Goal: Participate in discussion: Engage in conversation with other users on a specific topic

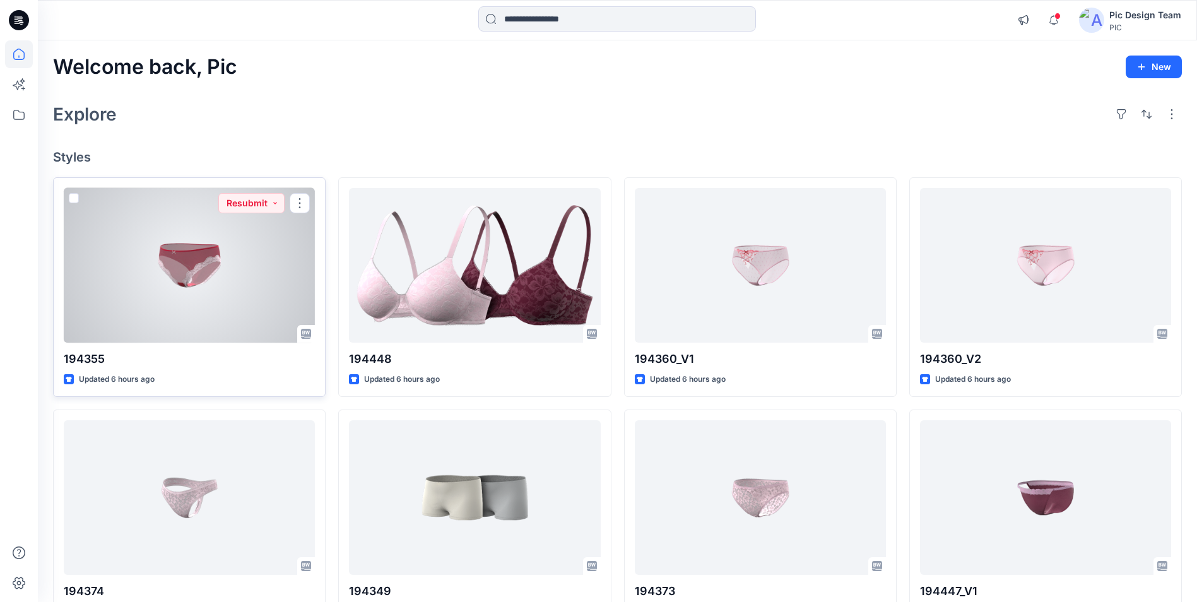
click at [182, 294] on div at bounding box center [189, 265] width 251 height 155
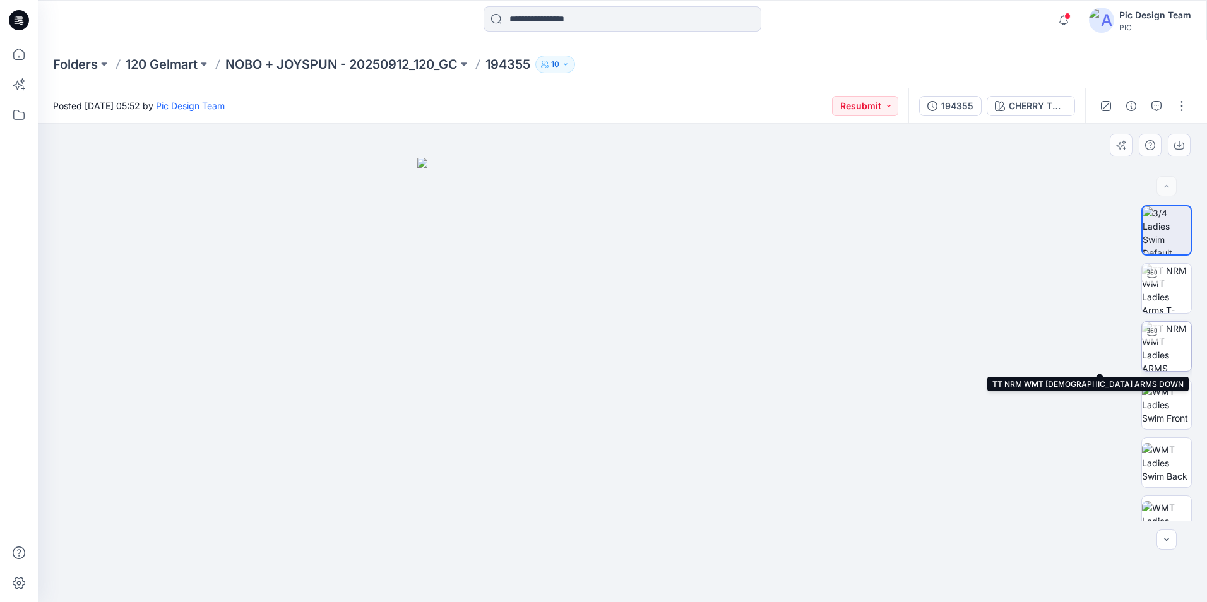
click at [1159, 347] on img at bounding box center [1166, 346] width 49 height 49
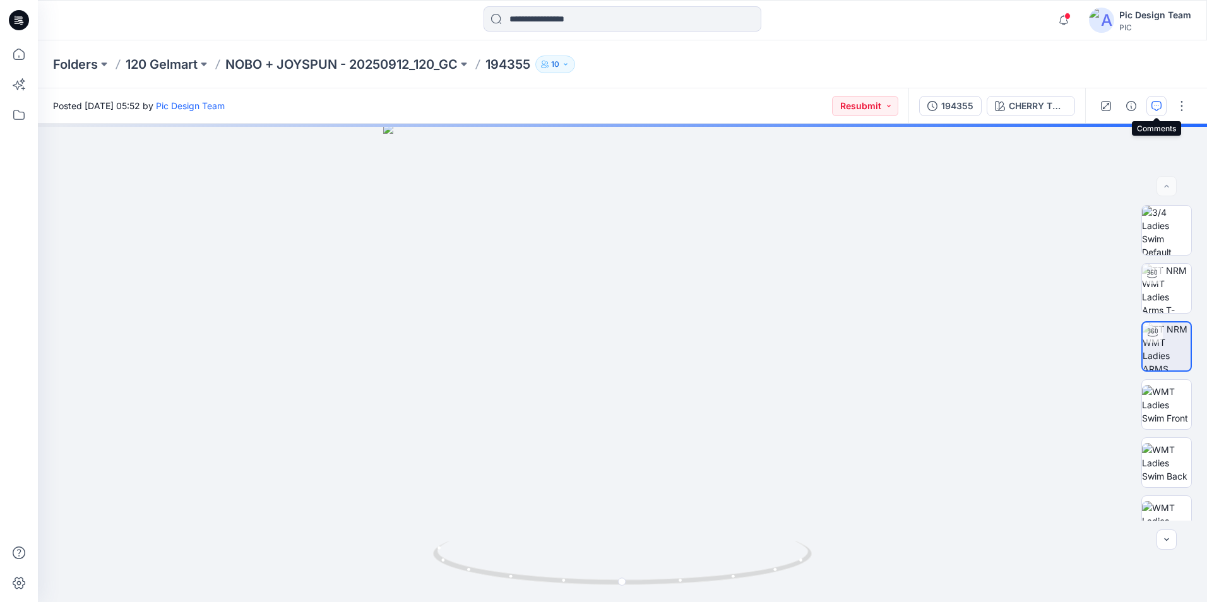
click at [1159, 103] on icon "button" at bounding box center [1156, 106] width 10 height 10
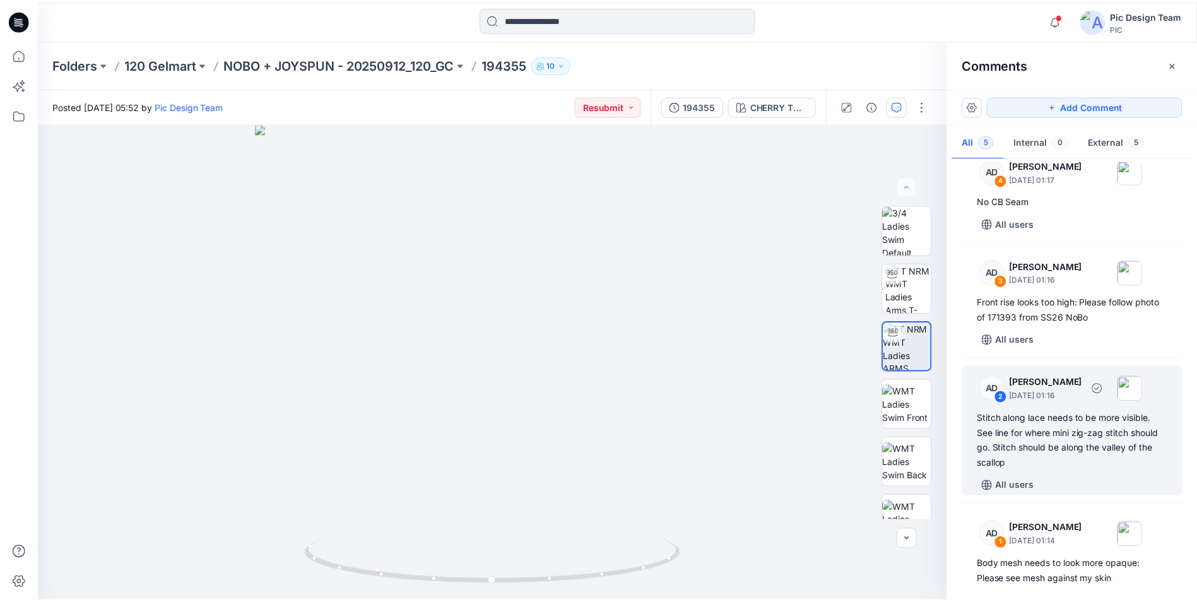
scroll to position [148, 0]
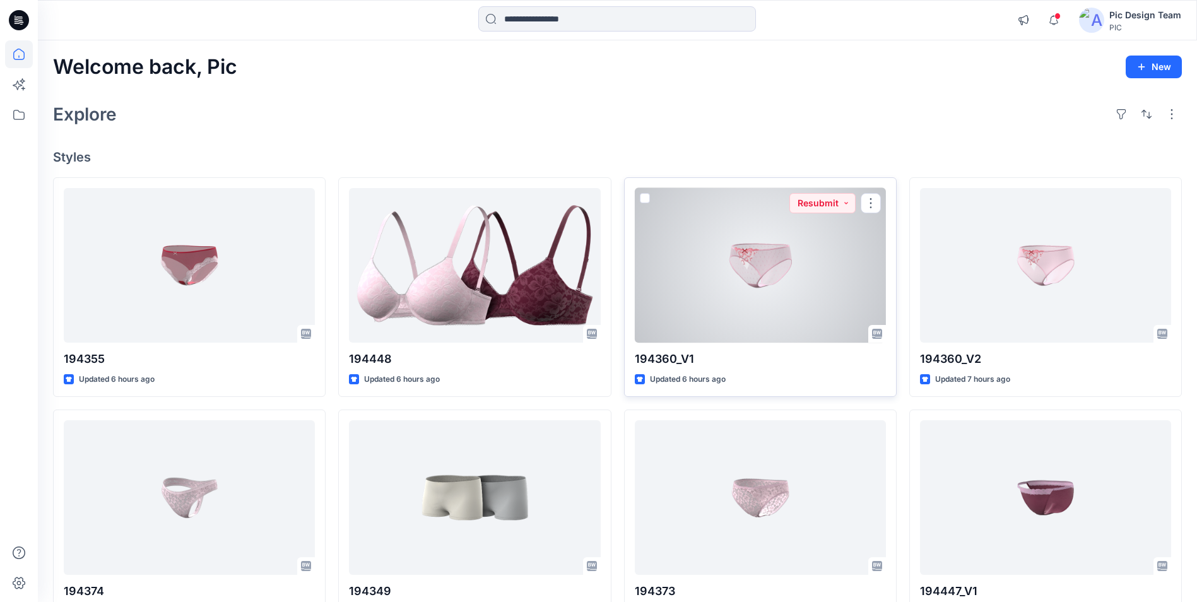
click at [819, 288] on div at bounding box center [760, 265] width 251 height 155
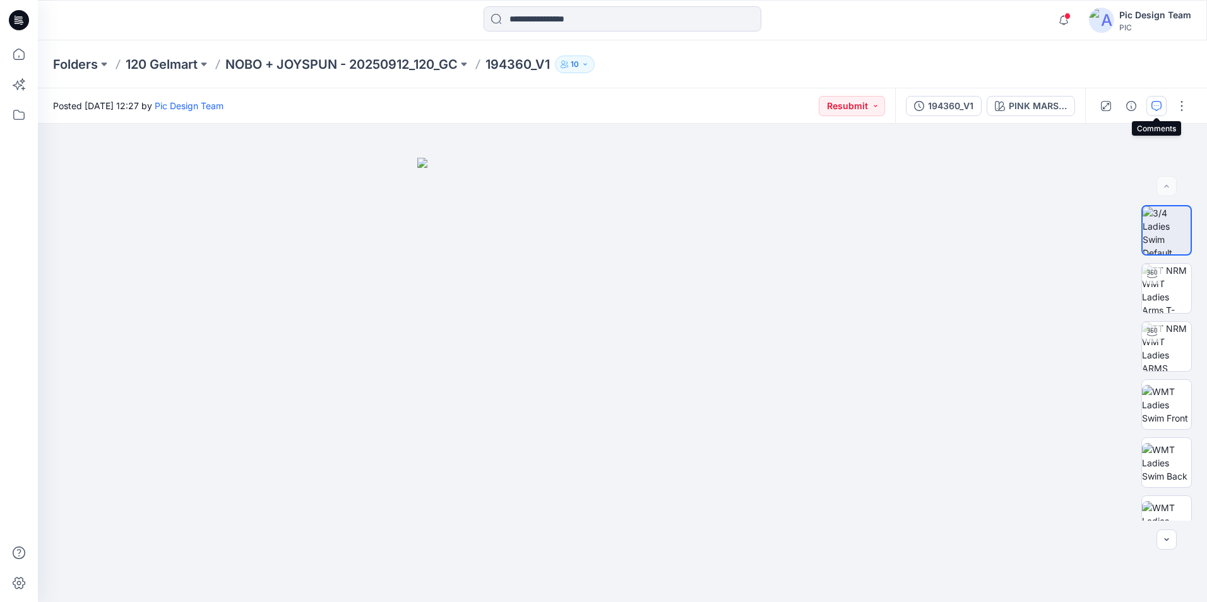
click at [1160, 110] on icon "button" at bounding box center [1156, 106] width 10 height 10
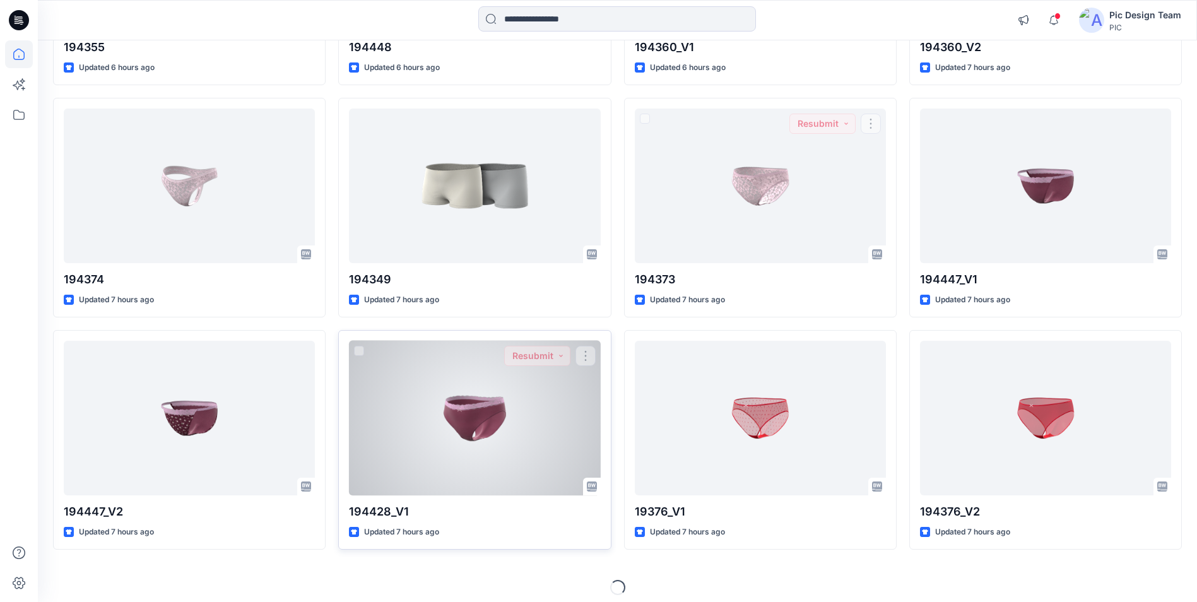
scroll to position [320, 0]
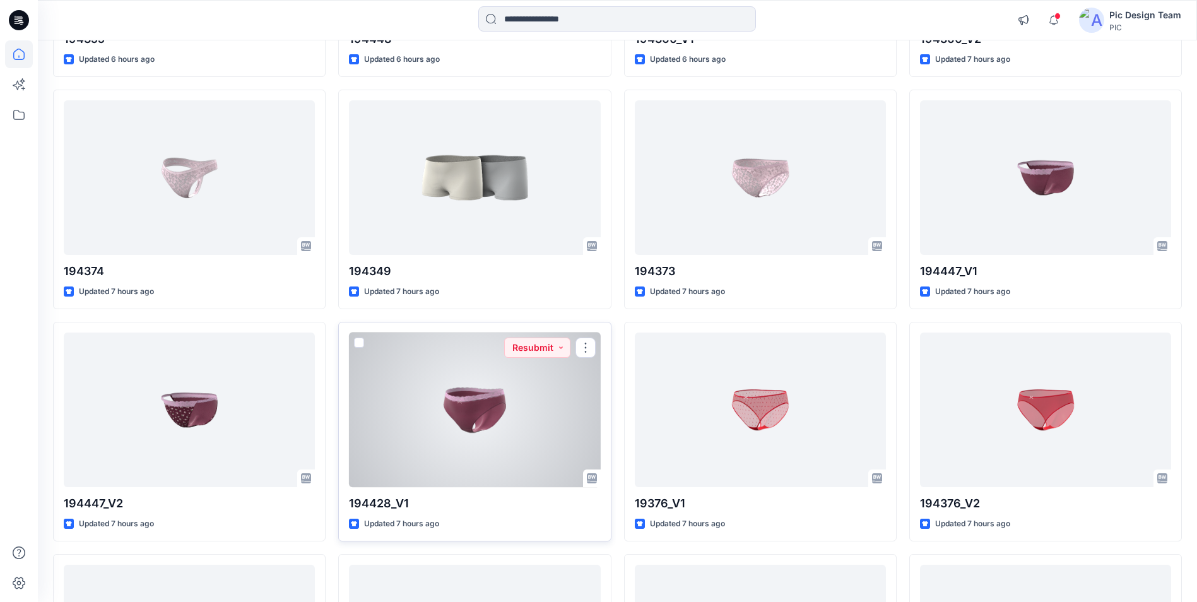
click at [503, 422] on div at bounding box center [474, 410] width 251 height 155
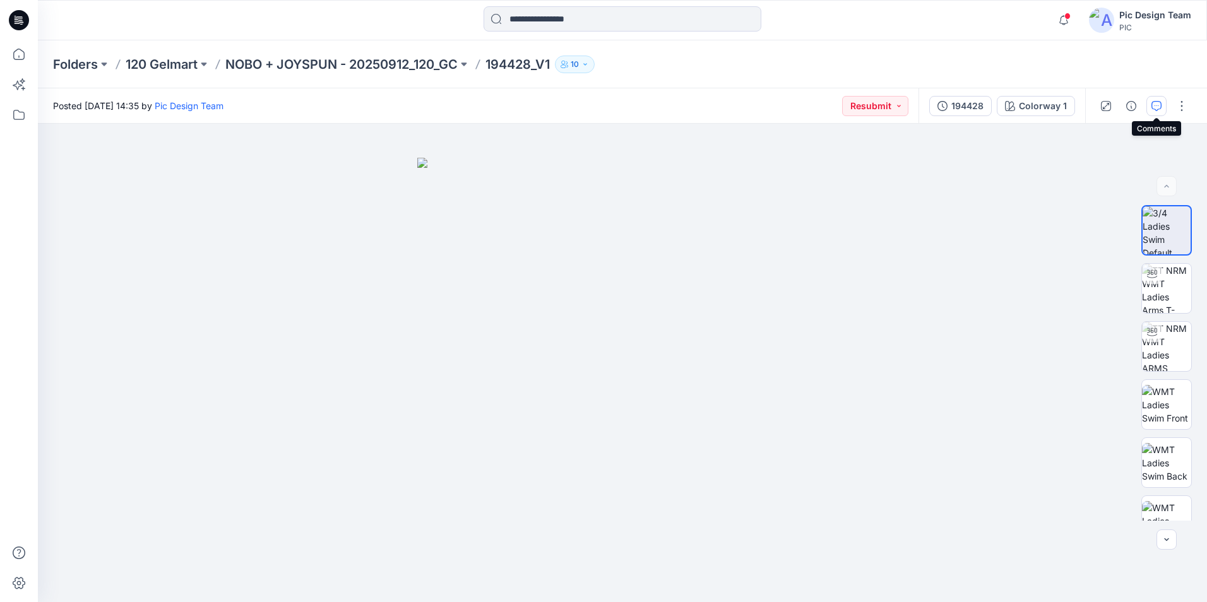
click at [1161, 113] on button "button" at bounding box center [1156, 106] width 20 height 20
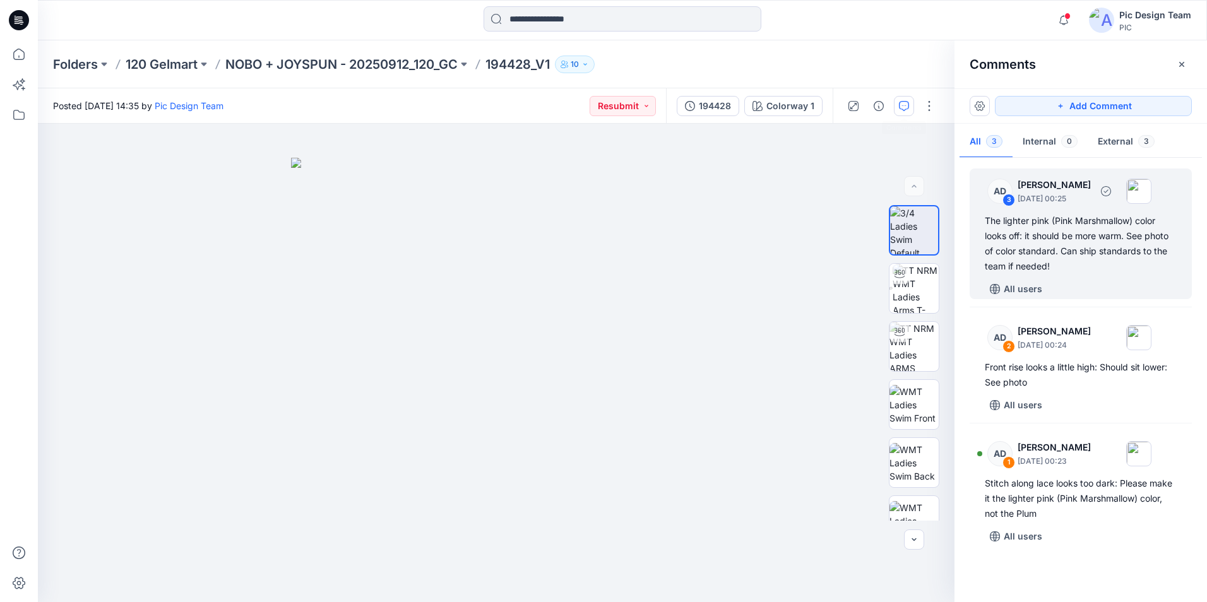
click at [1009, 199] on div "3" at bounding box center [1008, 200] width 13 height 13
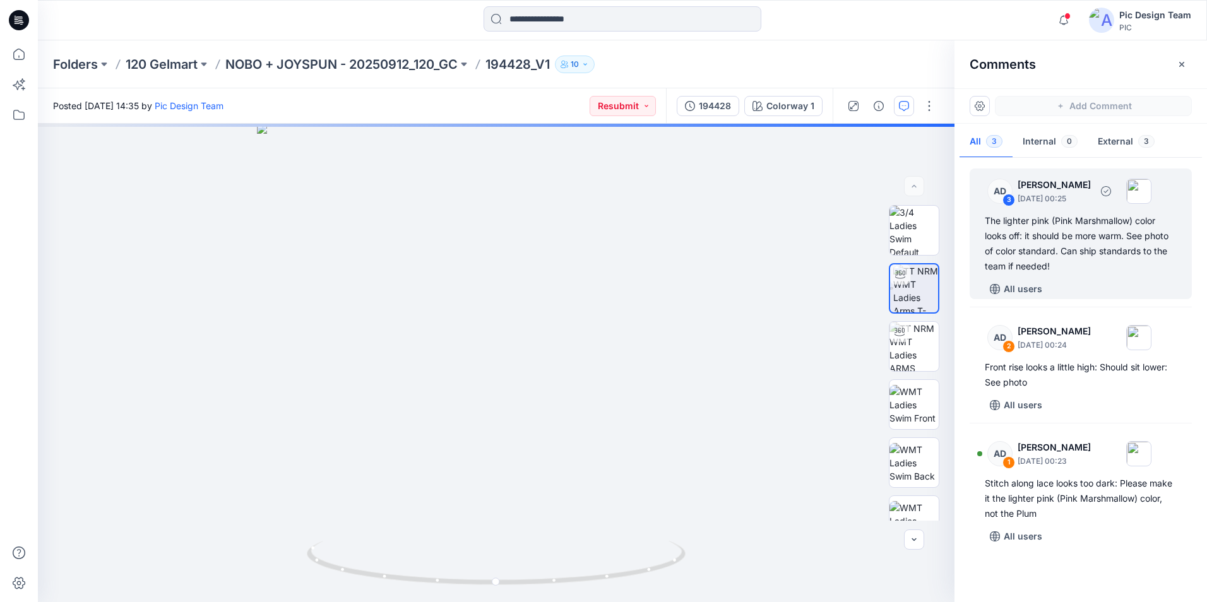
click at [1005, 190] on div "AD" at bounding box center [999, 191] width 25 height 25
click at [1009, 198] on div "3" at bounding box center [1008, 200] width 13 height 13
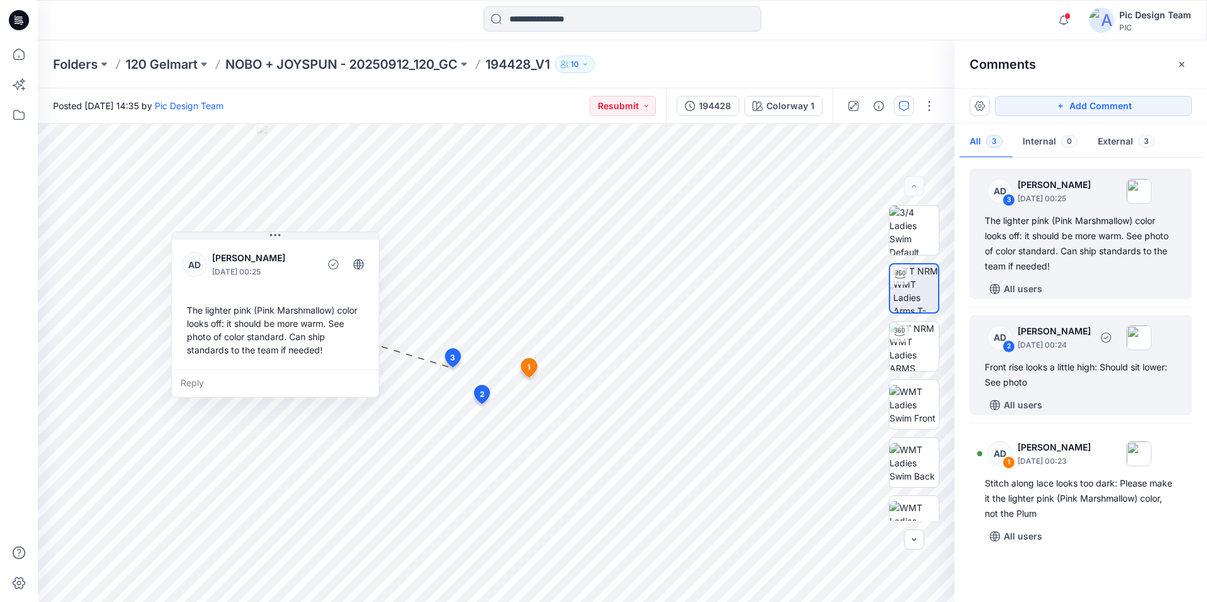
click at [1007, 346] on div "2" at bounding box center [1008, 346] width 13 height 13
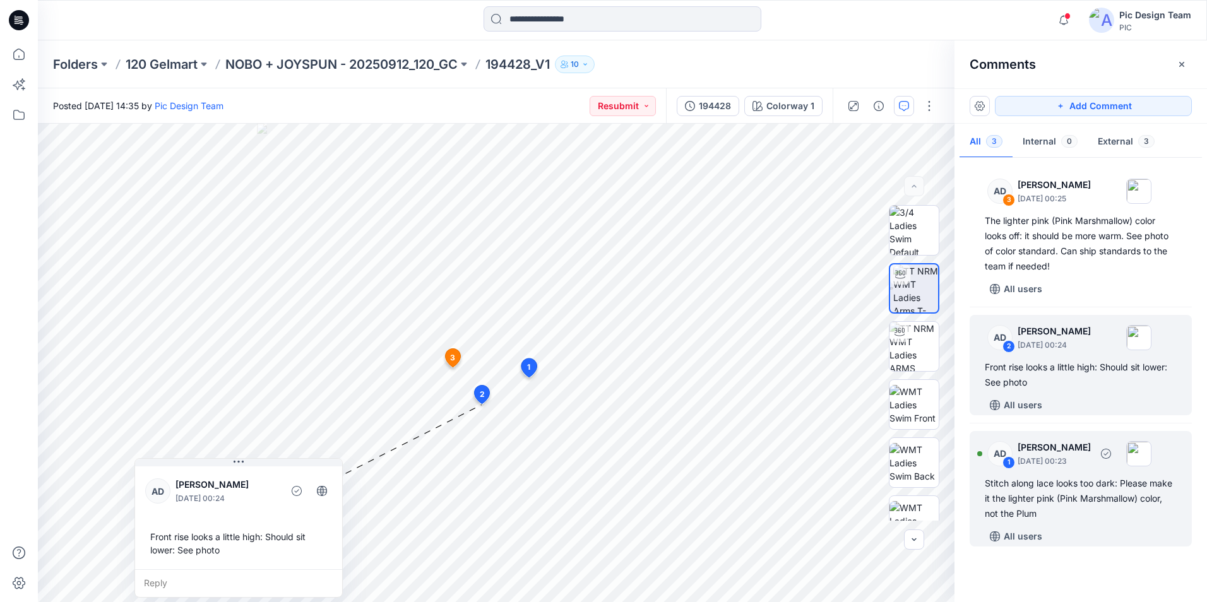
click at [1003, 456] on div "AD" at bounding box center [999, 453] width 25 height 25
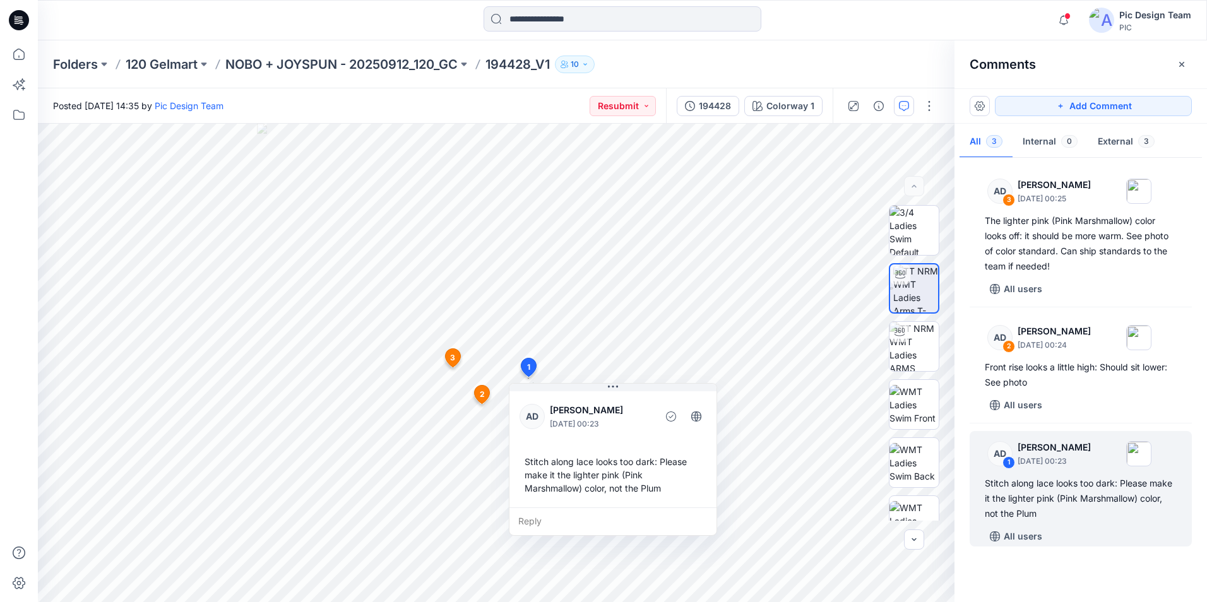
click at [12, 22] on icon at bounding box center [19, 20] width 20 height 20
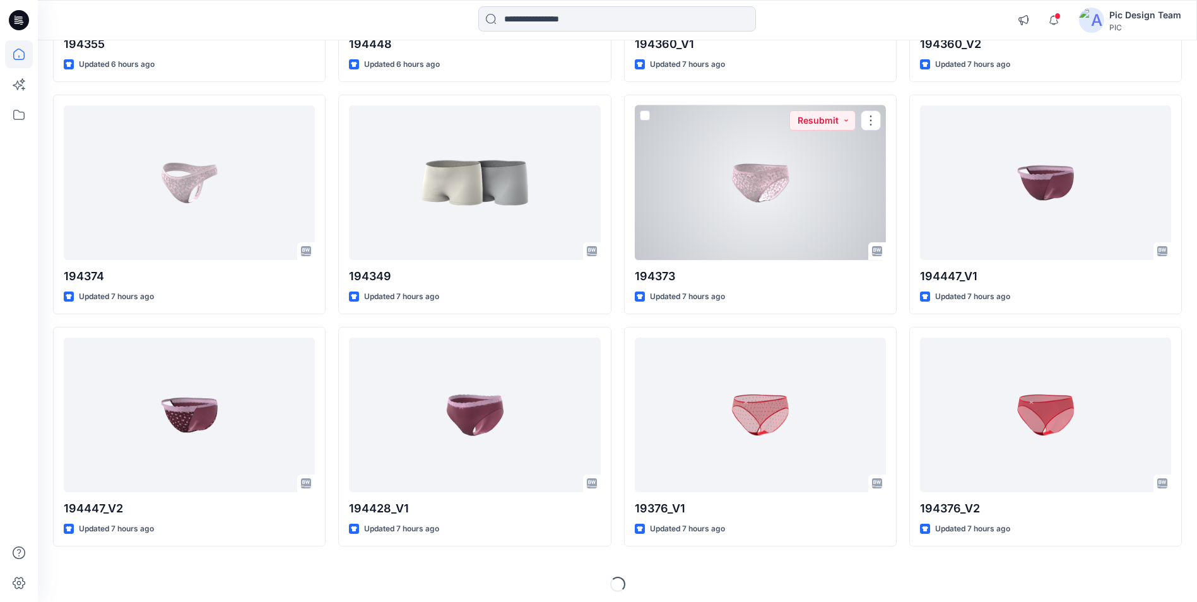
scroll to position [320, 0]
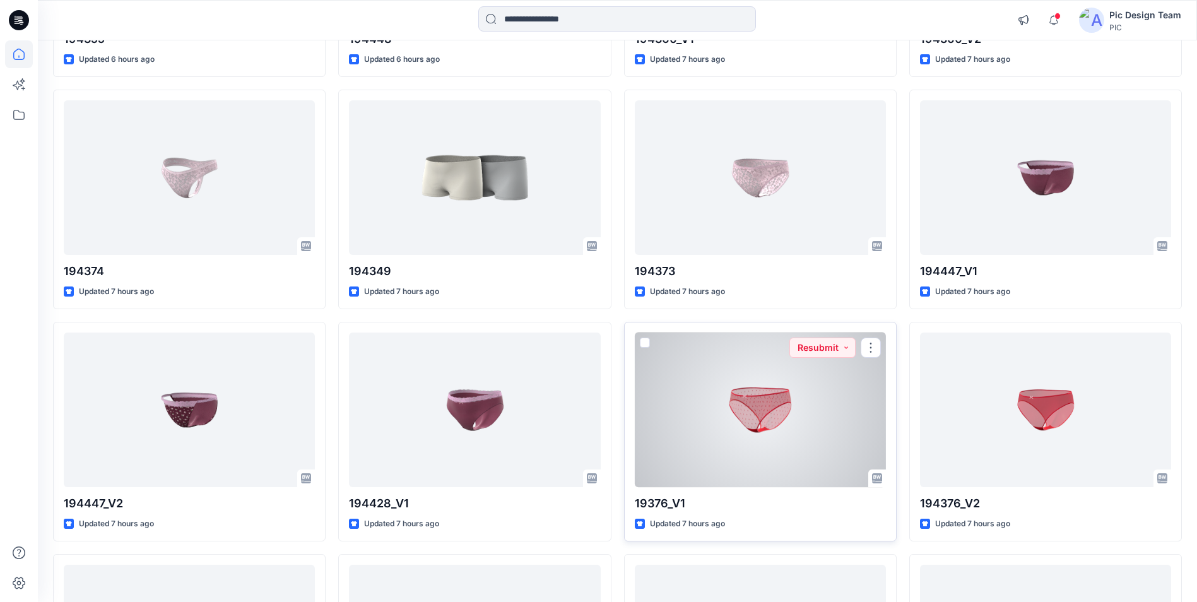
click at [812, 385] on div at bounding box center [760, 410] width 251 height 155
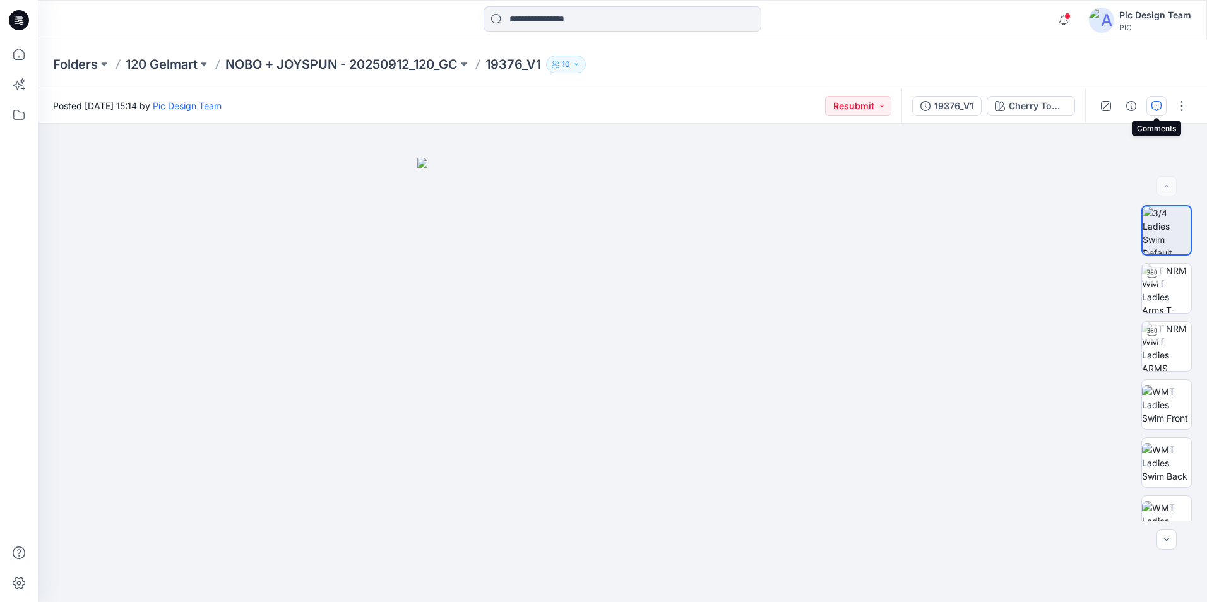
click at [1149, 103] on button "button" at bounding box center [1156, 106] width 20 height 20
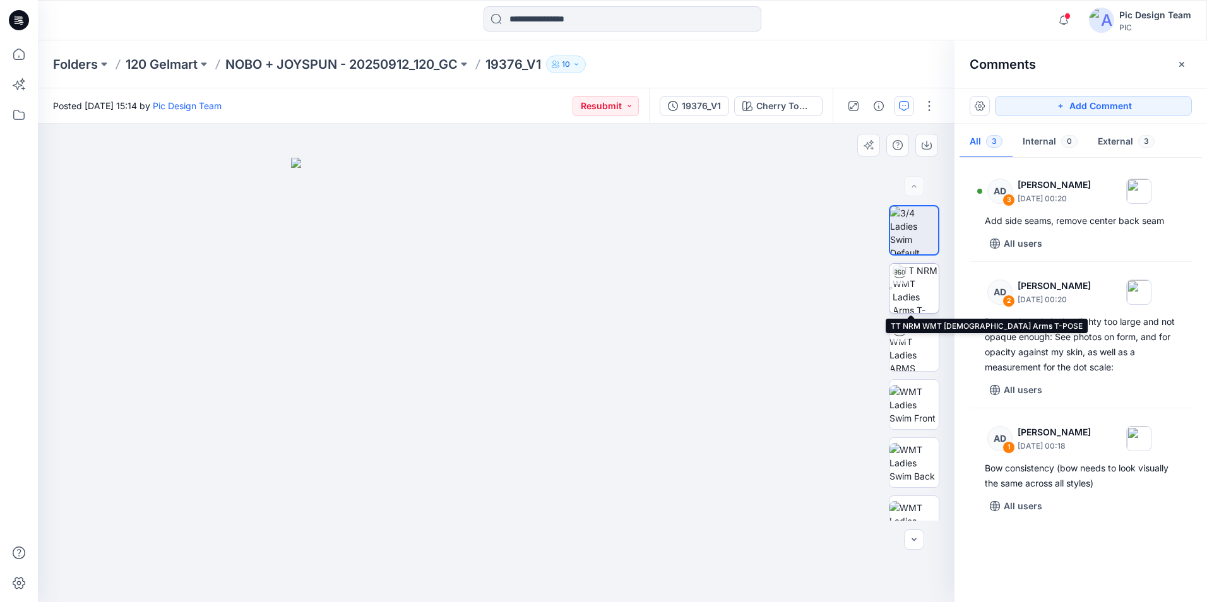
click at [906, 280] on img at bounding box center [915, 288] width 46 height 49
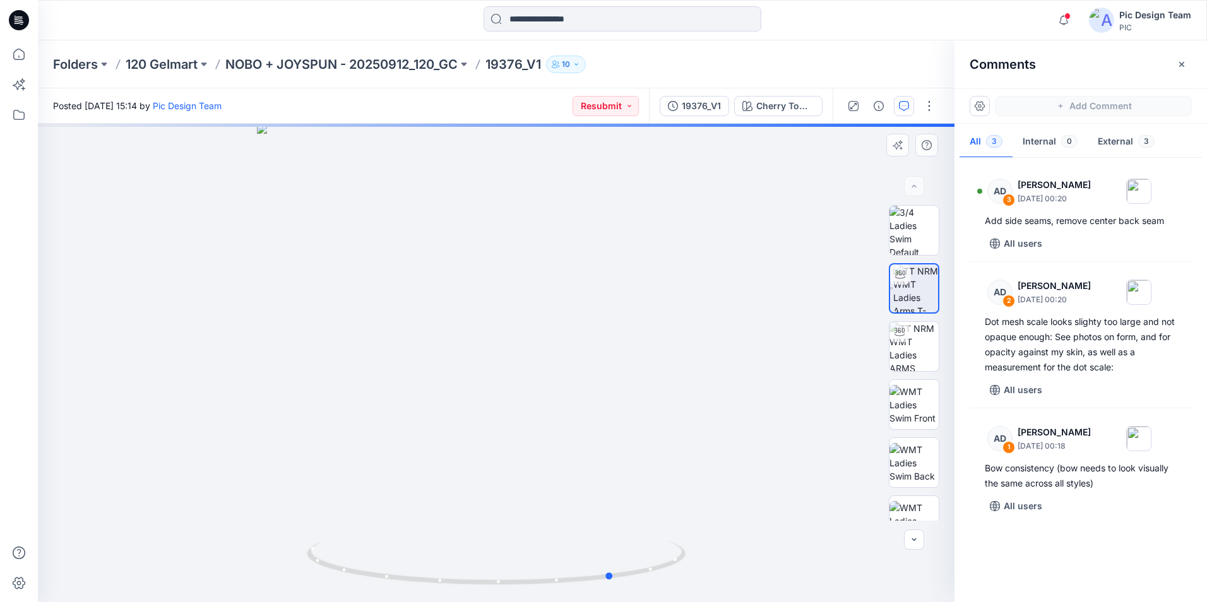
drag, startPoint x: 499, startPoint y: 588, endPoint x: 571, endPoint y: 511, distance: 104.9
click at [617, 588] on icon at bounding box center [498, 564] width 382 height 47
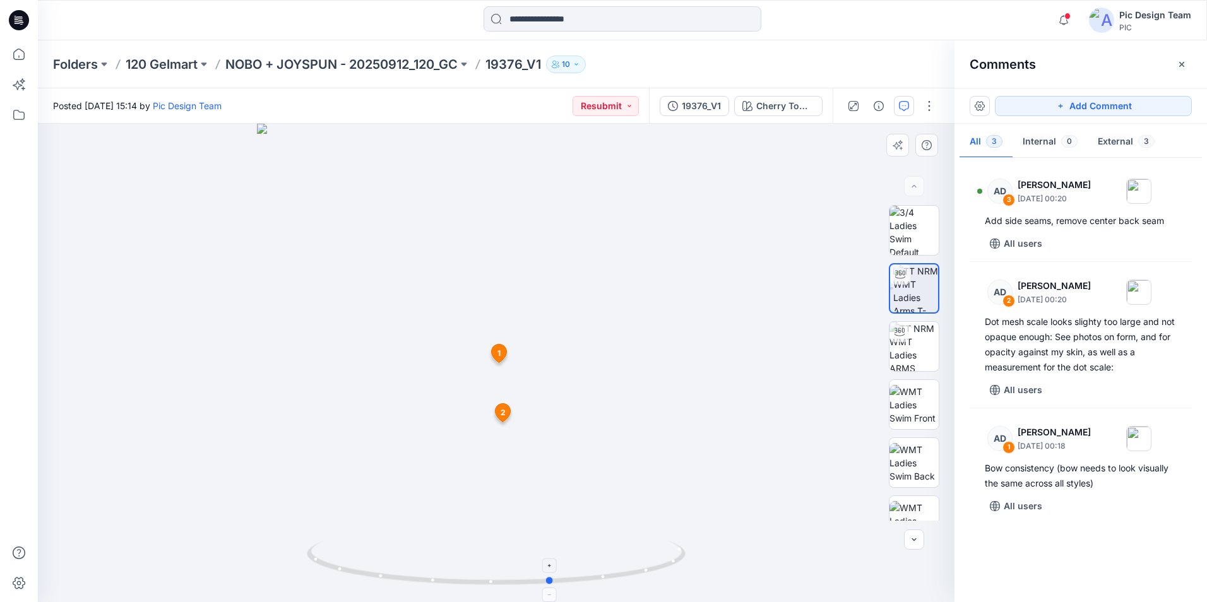
drag, startPoint x: 612, startPoint y: 579, endPoint x: 549, endPoint y: 564, distance: 64.1
click at [549, 564] on icon at bounding box center [498, 564] width 382 height 47
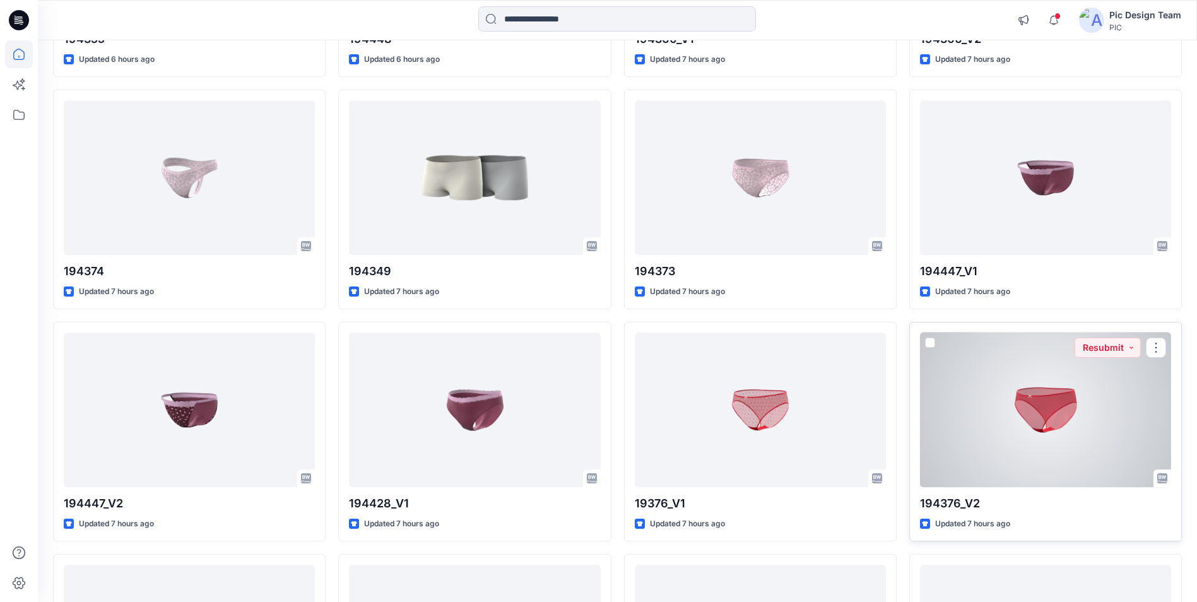
click at [1011, 412] on div at bounding box center [1045, 410] width 251 height 155
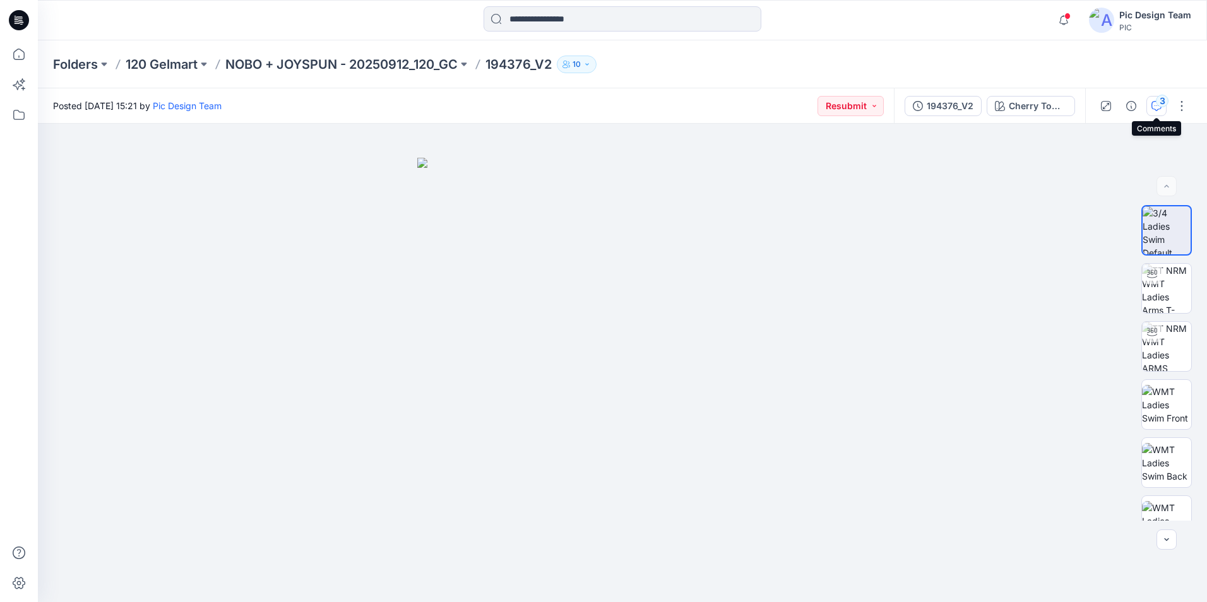
click at [1162, 106] on div "3" at bounding box center [1162, 101] width 13 height 13
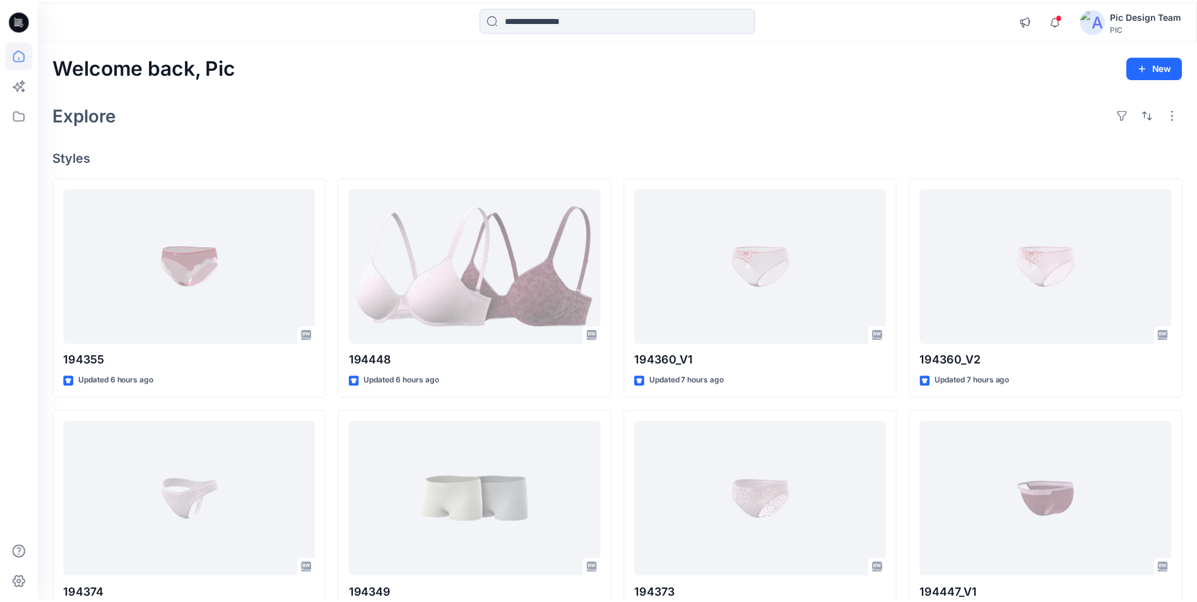
scroll to position [320, 0]
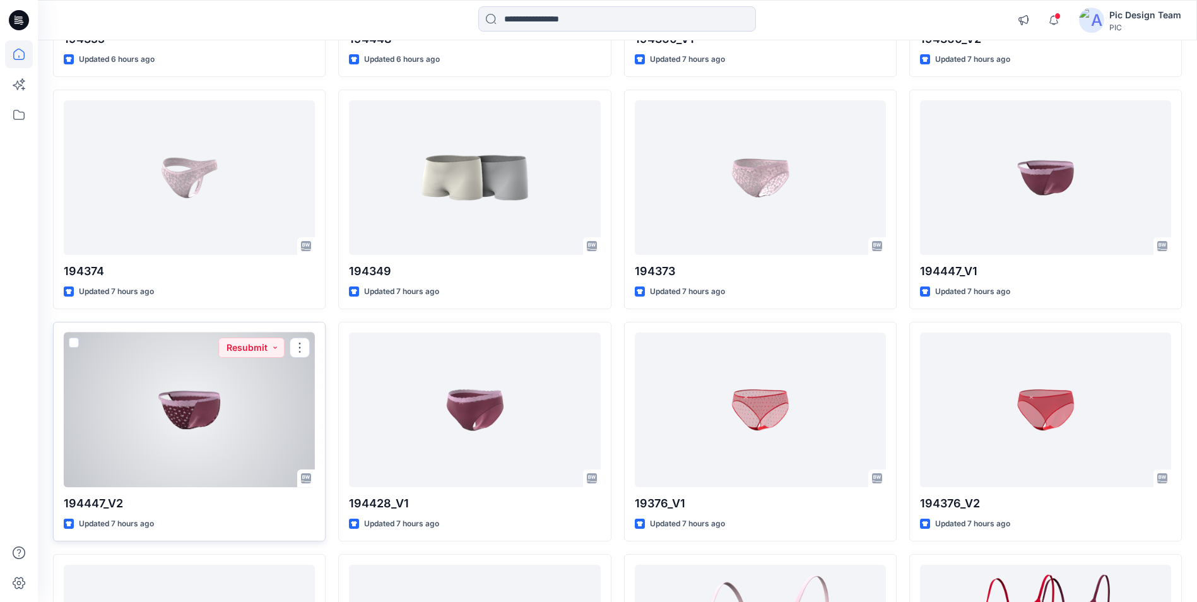
click at [230, 411] on div at bounding box center [189, 410] width 251 height 155
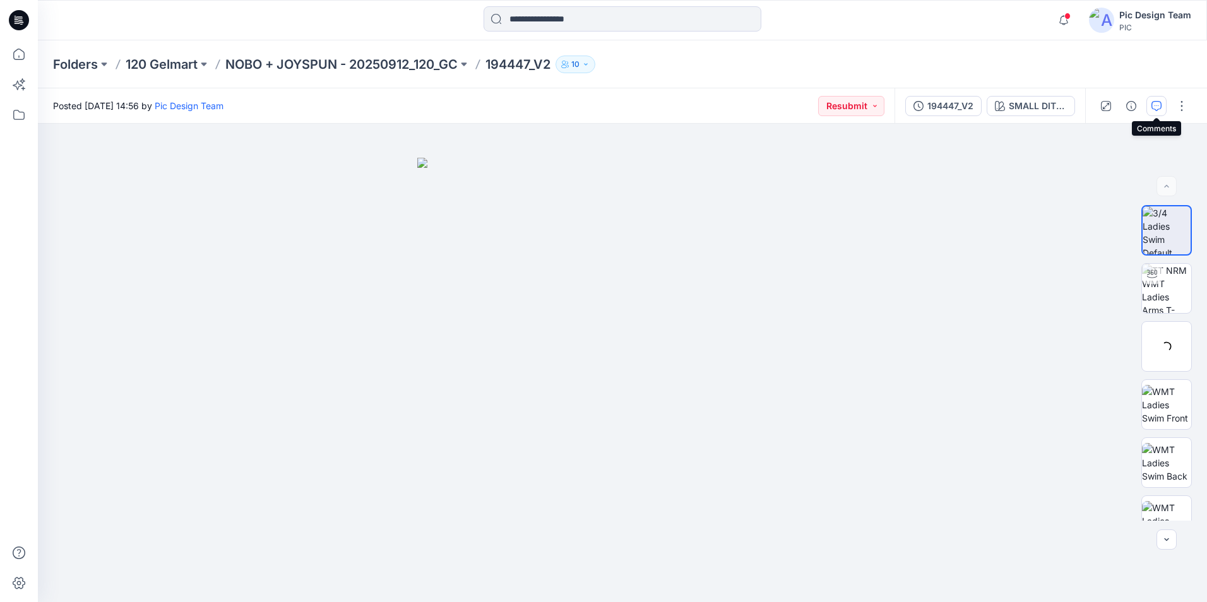
click at [1161, 107] on button "button" at bounding box center [1156, 106] width 20 height 20
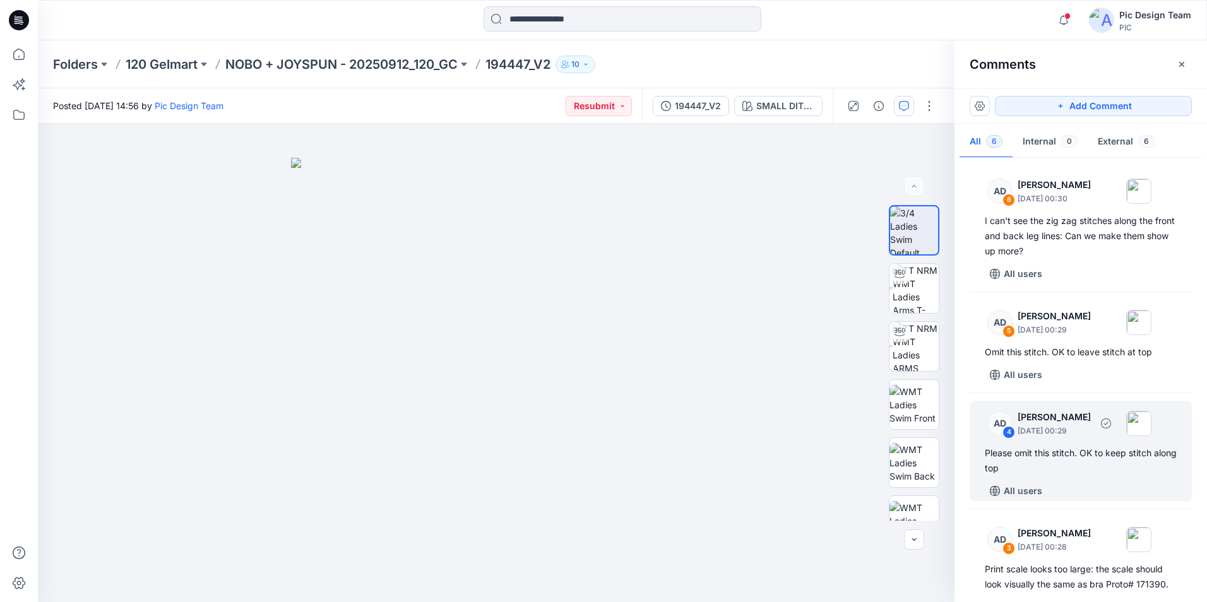
scroll to position [325, 0]
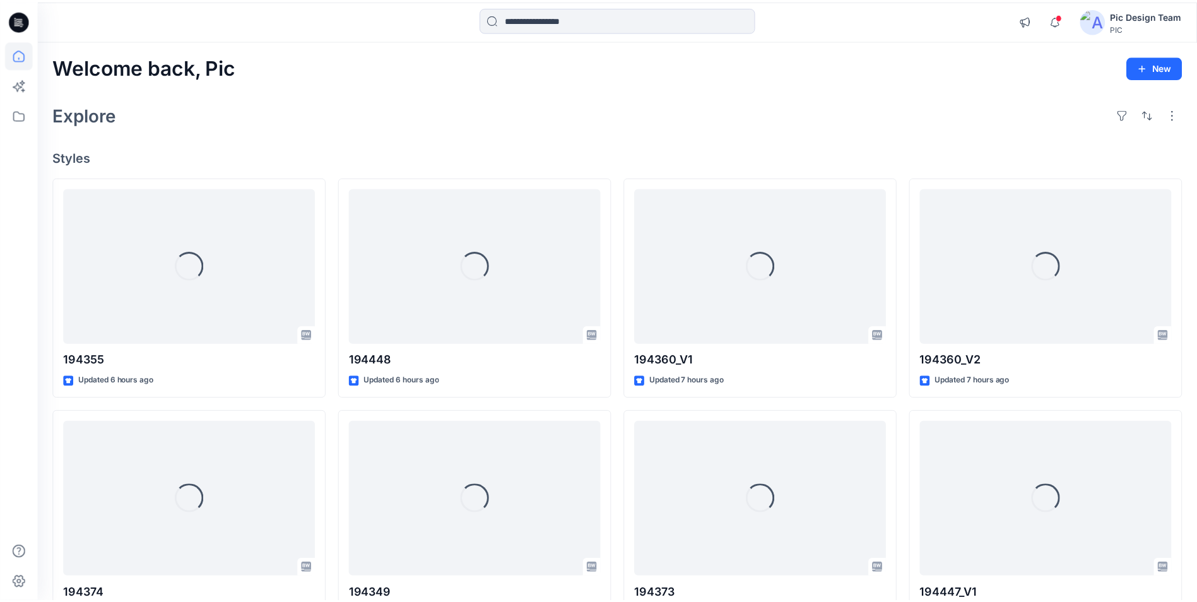
scroll to position [320, 0]
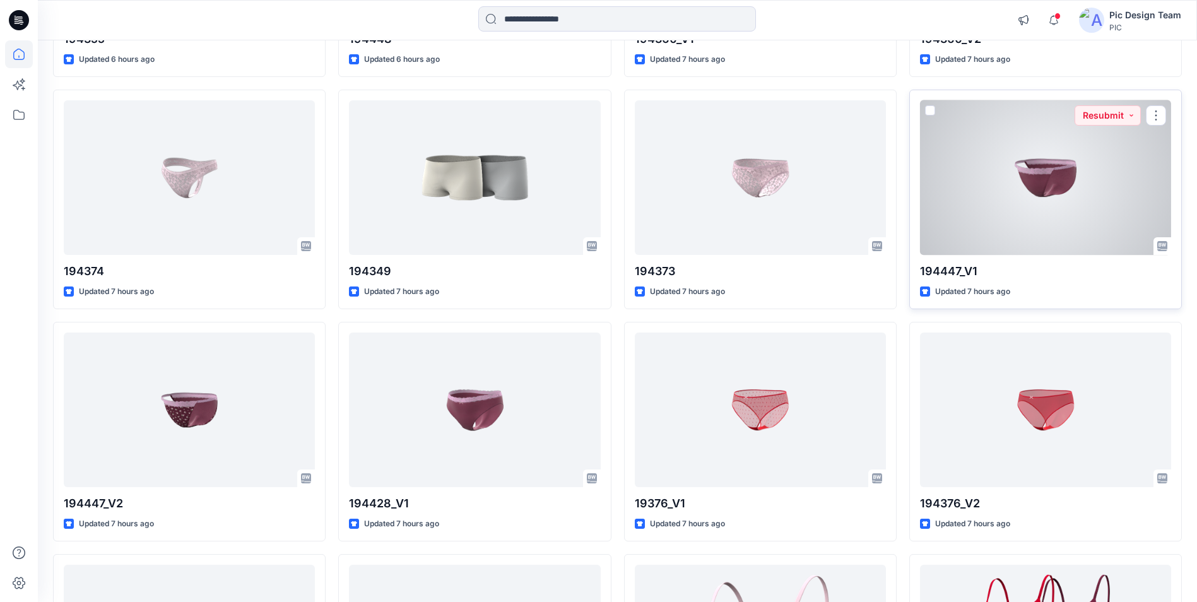
click at [1063, 150] on div at bounding box center [1045, 177] width 251 height 155
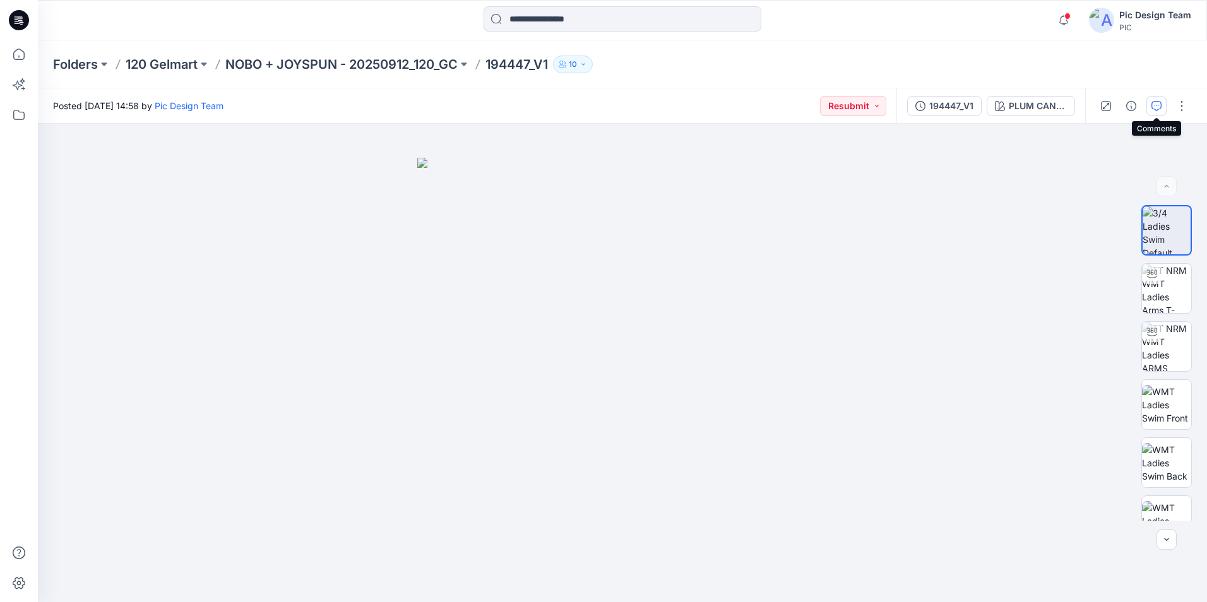
click at [1159, 109] on icon "button" at bounding box center [1156, 106] width 10 height 10
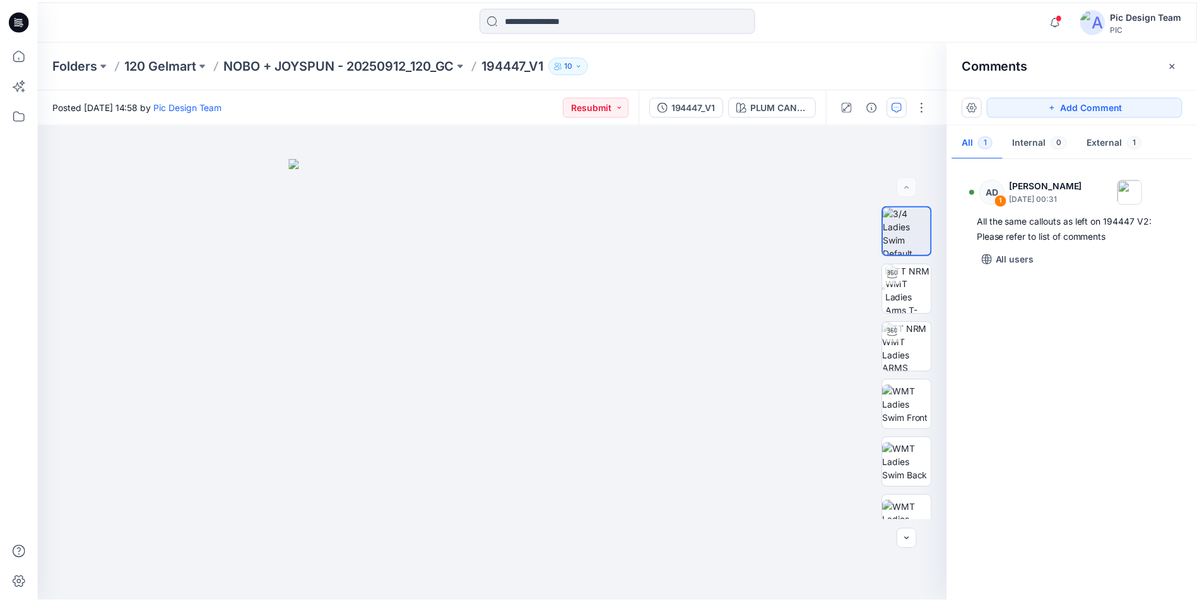
scroll to position [320, 0]
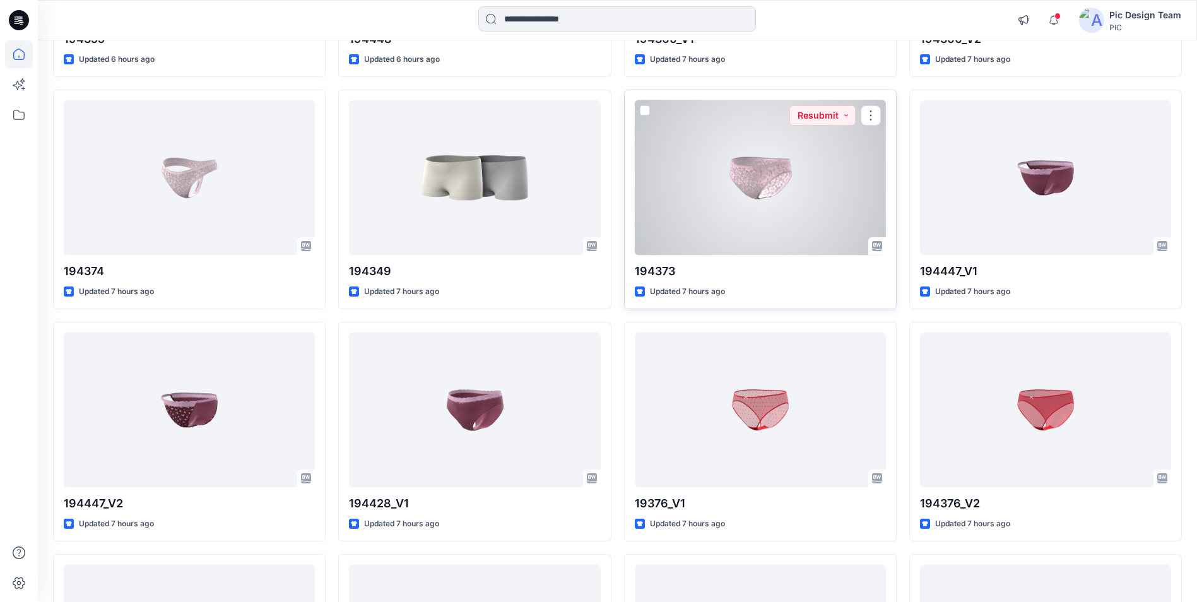
click at [728, 191] on div at bounding box center [760, 177] width 251 height 155
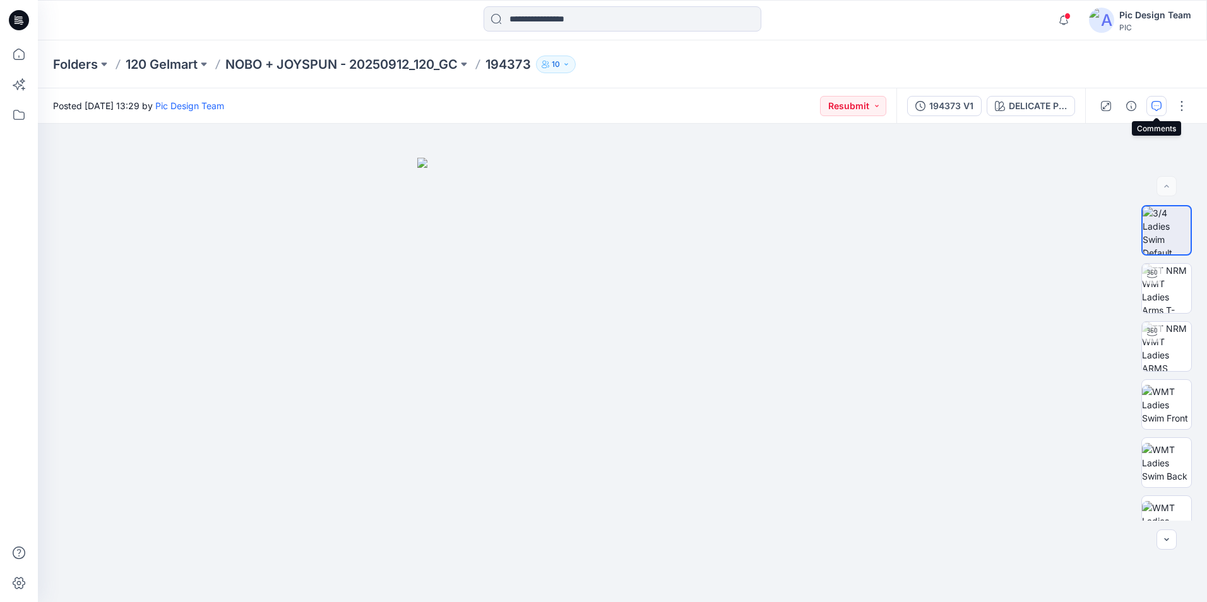
click at [1153, 110] on icon "button" at bounding box center [1156, 106] width 10 height 10
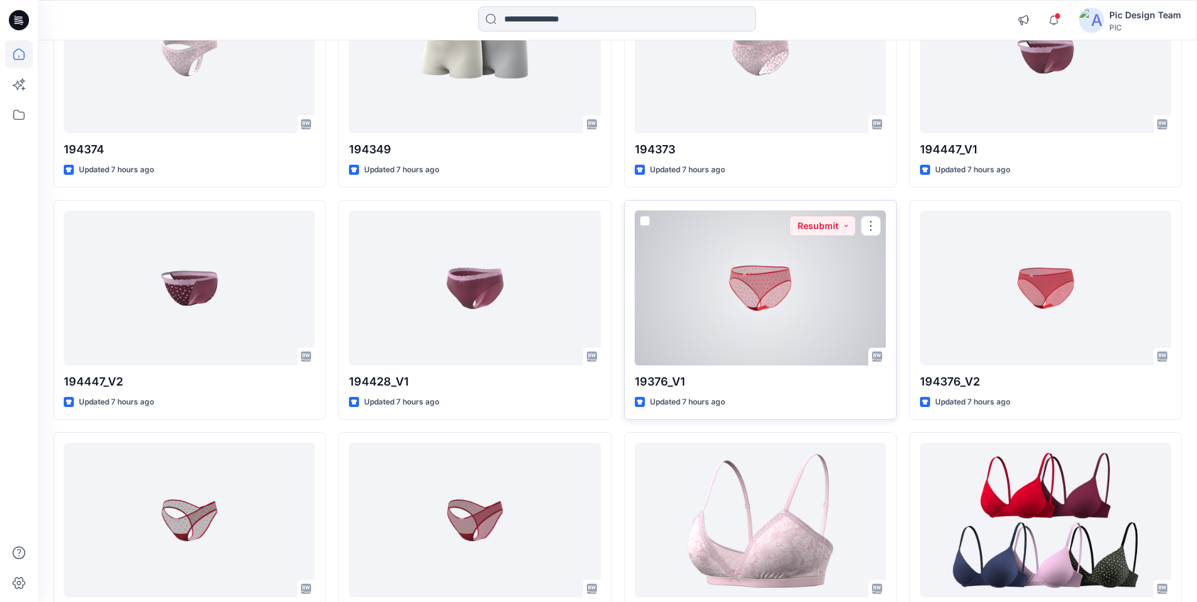
scroll to position [757, 0]
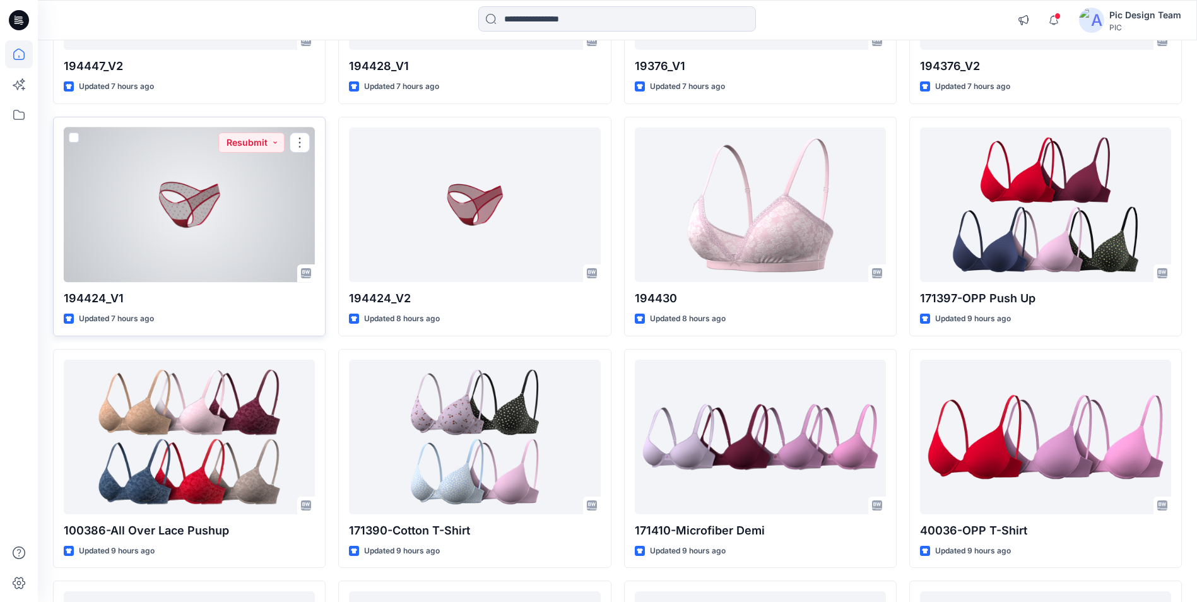
click at [233, 213] on div at bounding box center [189, 204] width 251 height 155
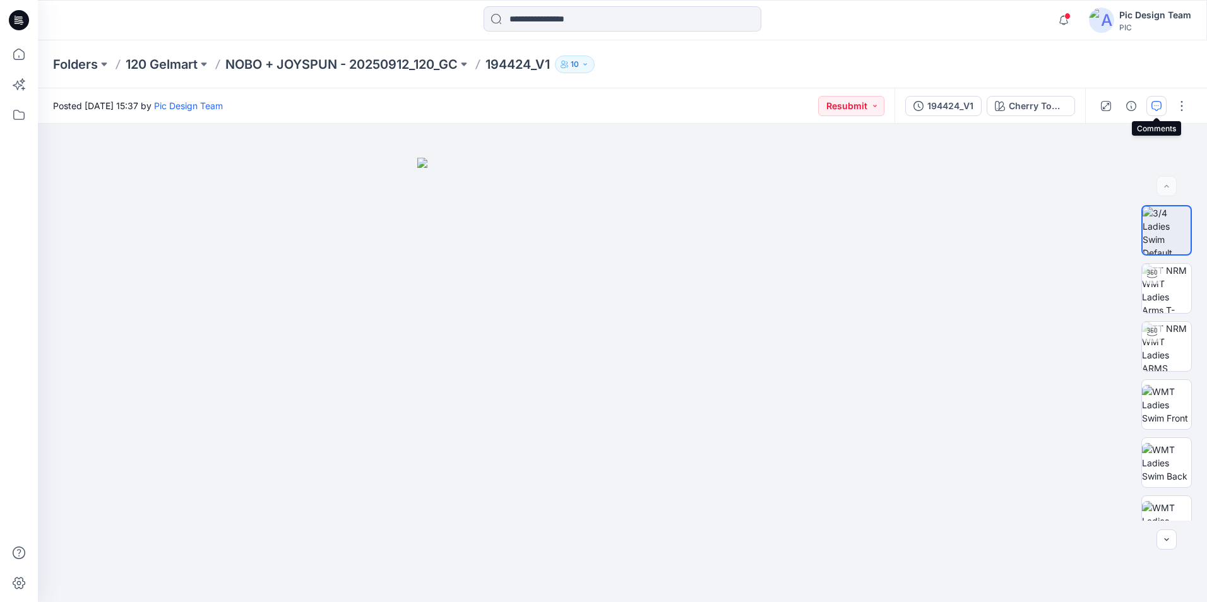
click at [1161, 105] on icon "button" at bounding box center [1156, 106] width 10 height 10
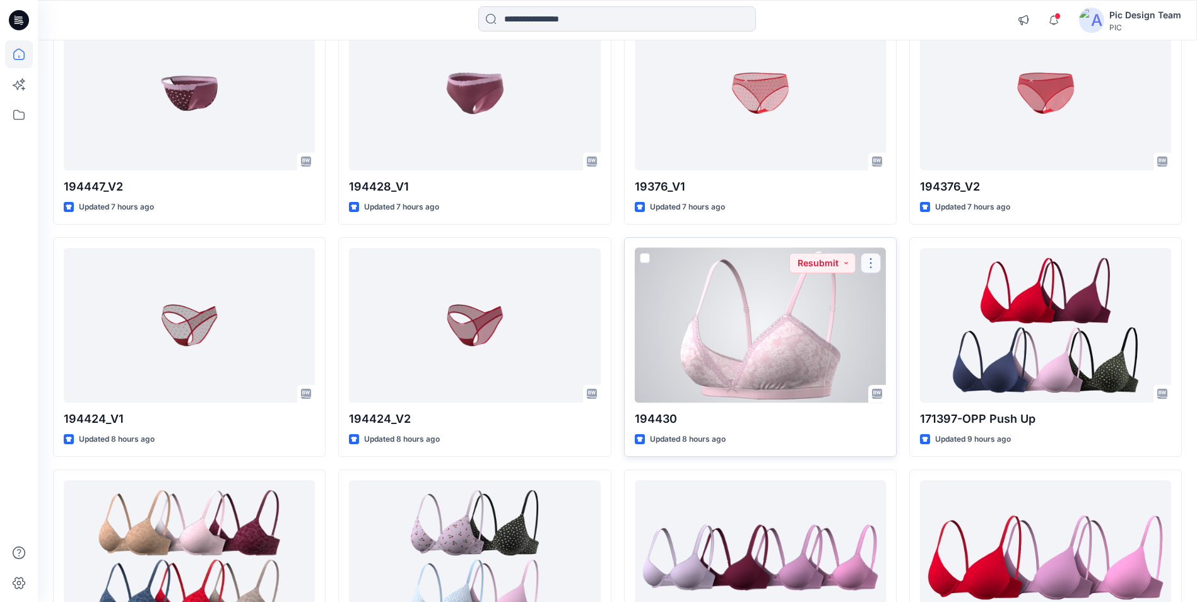
scroll to position [631, 0]
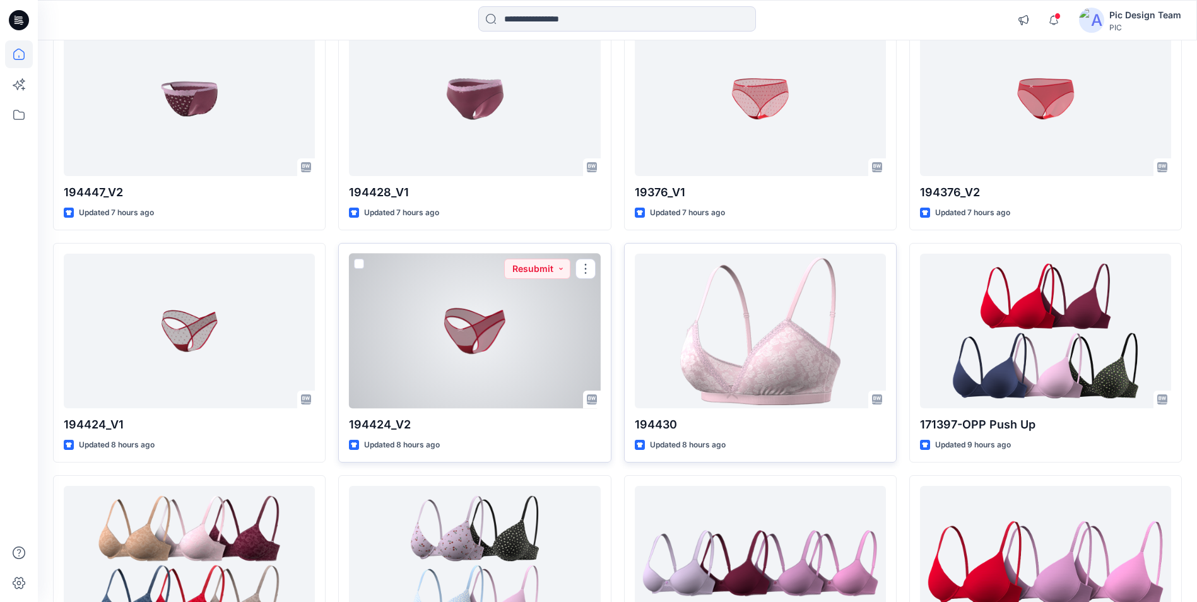
click at [473, 350] on div at bounding box center [474, 331] width 251 height 155
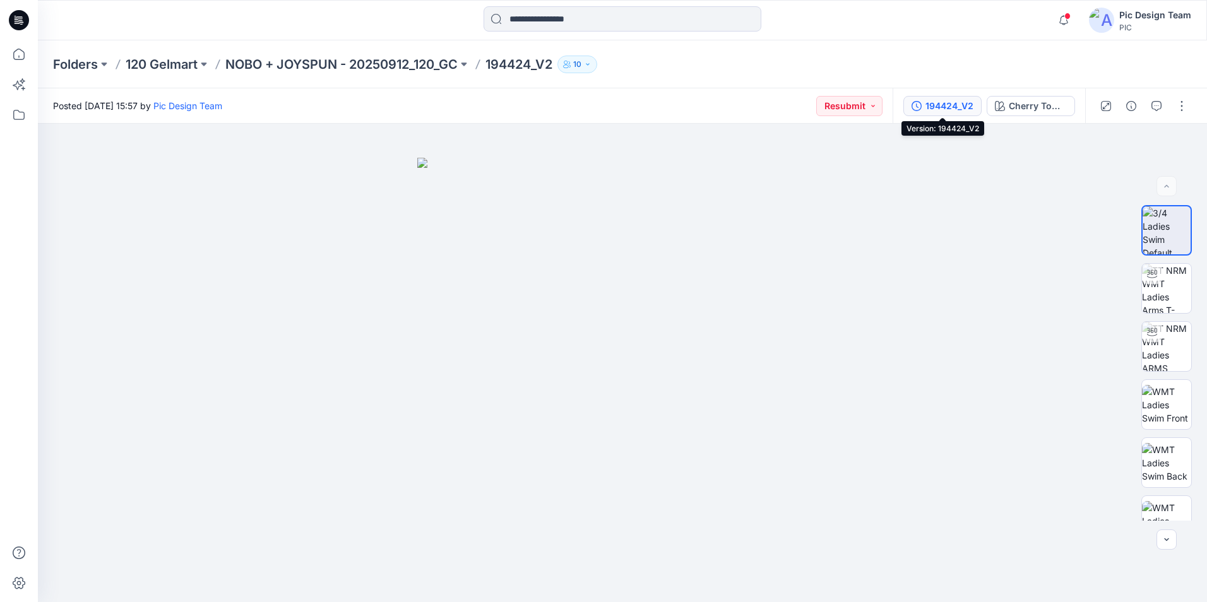
click at [955, 114] on button "194424_V2" at bounding box center [942, 106] width 78 height 20
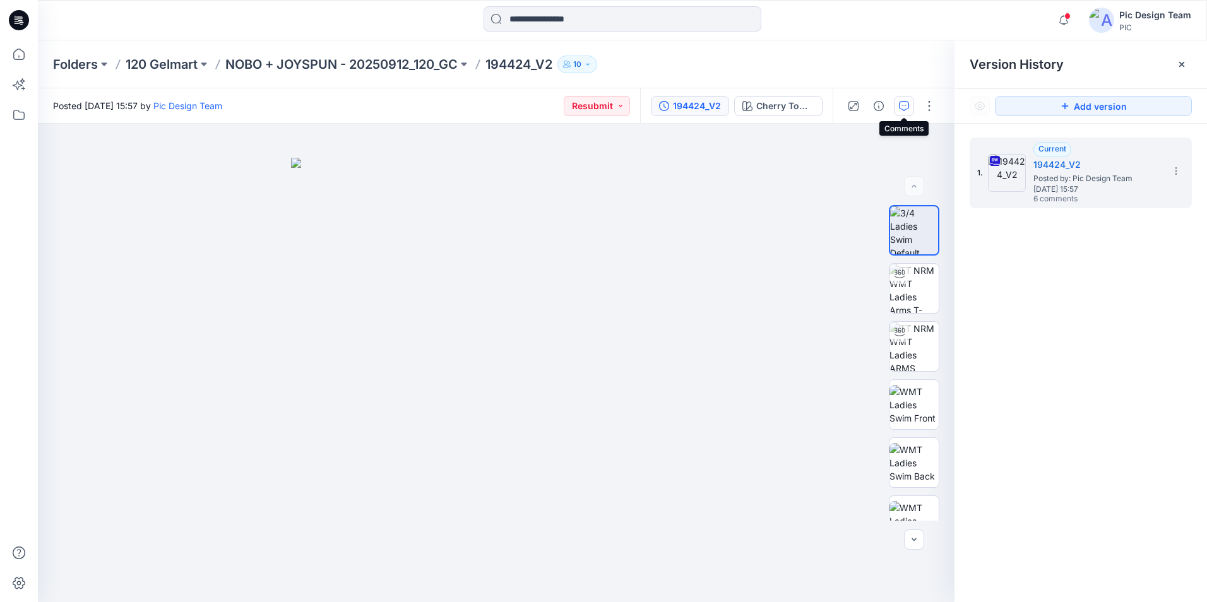
click at [895, 103] on button "button" at bounding box center [904, 106] width 20 height 20
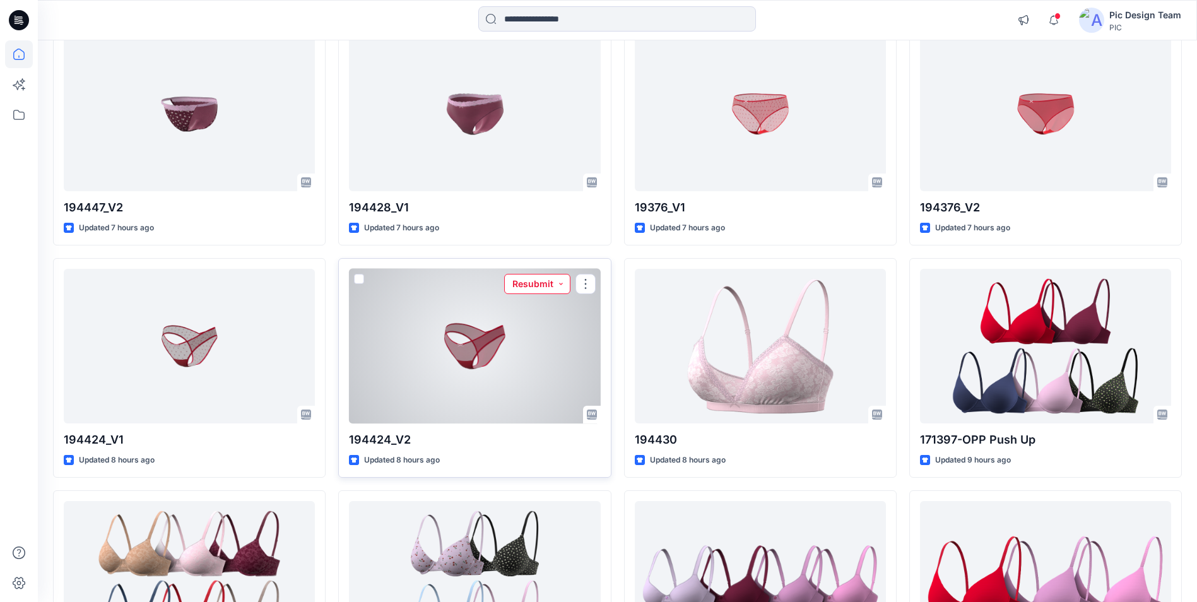
scroll to position [568, 0]
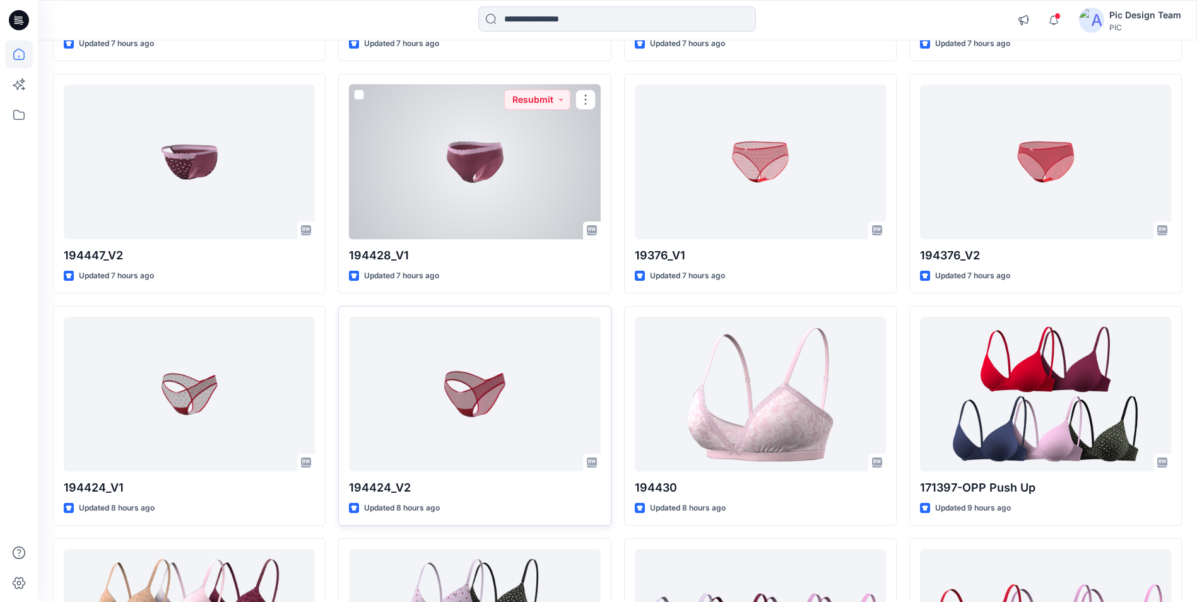
click at [525, 182] on div at bounding box center [474, 162] width 251 height 155
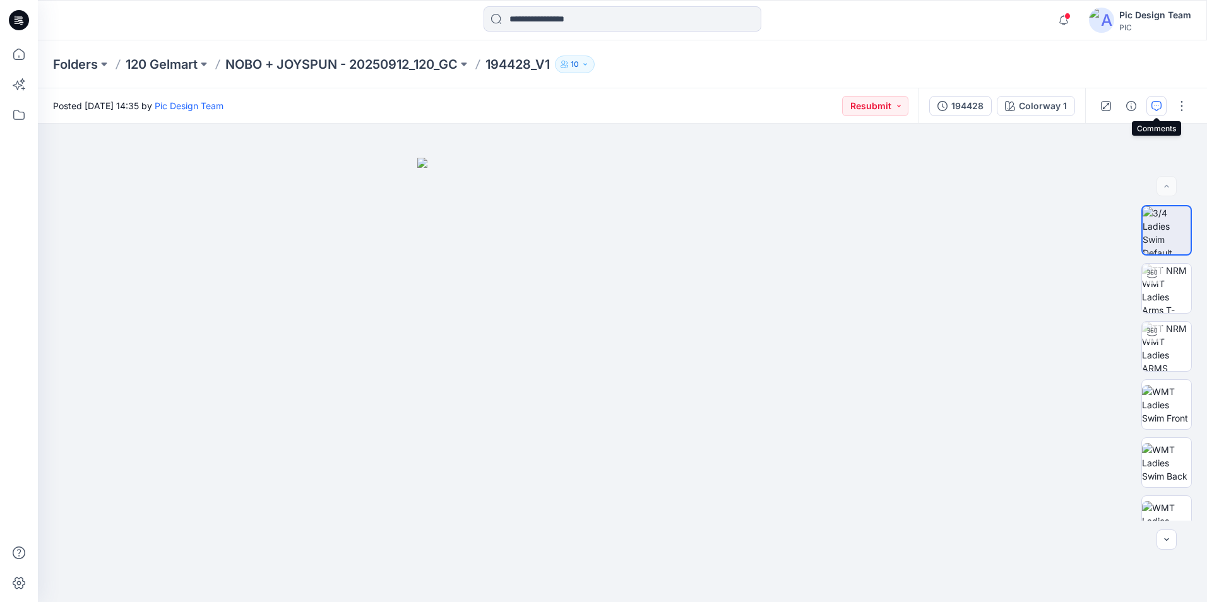
click at [1148, 105] on button "button" at bounding box center [1156, 106] width 20 height 20
